Goal: Task Accomplishment & Management: Manage account settings

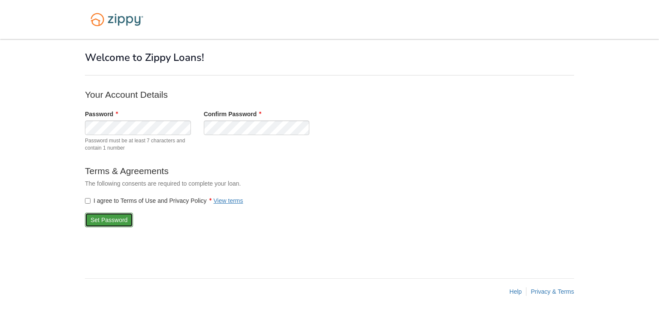
click at [103, 223] on button "Set Password" at bounding box center [109, 220] width 48 height 15
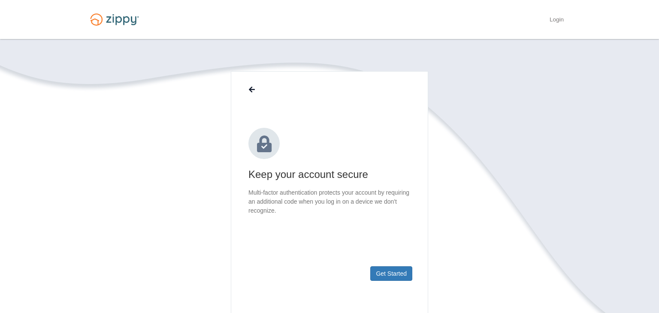
click at [461, 264] on section "Keep your account secure Multi-factor authentication protects your account by r…" at bounding box center [329, 219] width 489 height 296
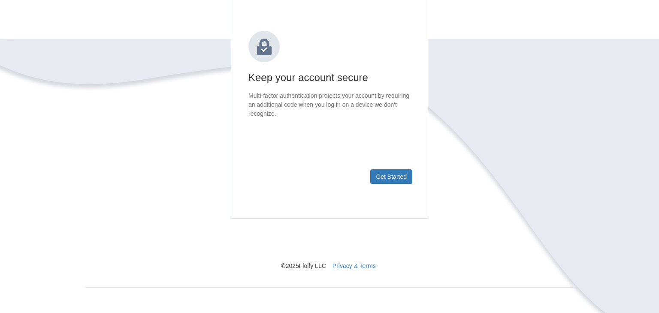
scroll to position [97, 0]
click at [383, 176] on button "Get Started" at bounding box center [391, 176] width 42 height 15
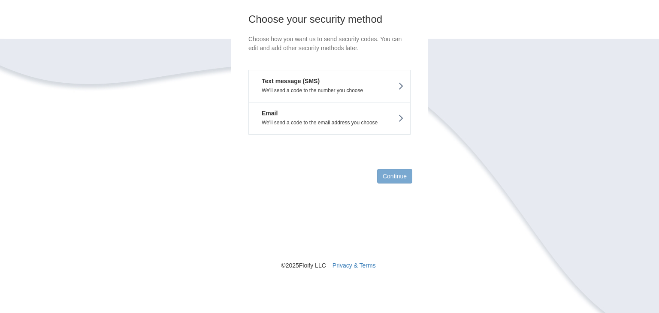
click at [330, 88] on p "We'll send a code to the number you choose" at bounding box center [329, 91] width 148 height 6
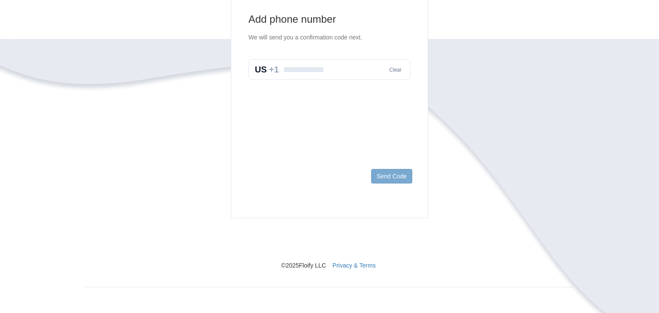
click at [291, 69] on input "text" at bounding box center [329, 69] width 162 height 21
type input "**********"
click at [386, 178] on button "Send Code" at bounding box center [391, 176] width 41 height 15
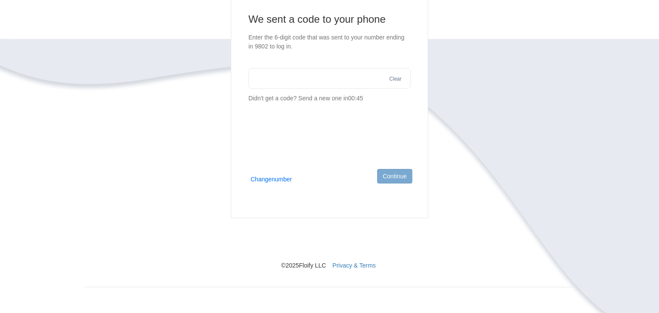
click at [280, 81] on input "text" at bounding box center [329, 78] width 162 height 21
type input "******"
click at [398, 172] on button "Continue" at bounding box center [394, 176] width 35 height 15
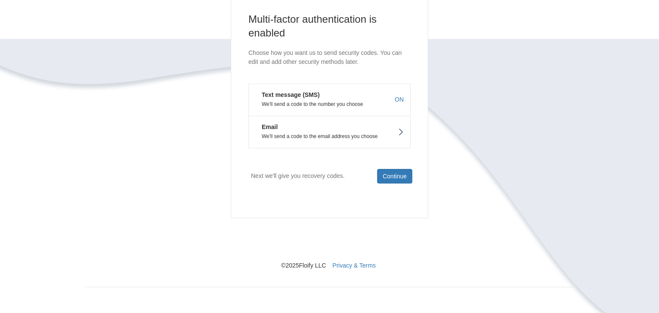
click at [311, 94] on em "Text message (SMS)" at bounding box center [287, 95] width 64 height 9
click at [401, 175] on button "Continue" at bounding box center [394, 176] width 35 height 15
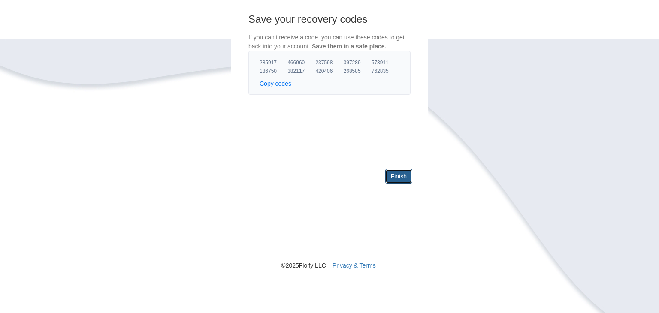
click at [402, 173] on link "Finish" at bounding box center [398, 176] width 27 height 15
